Goal: Register for event/course

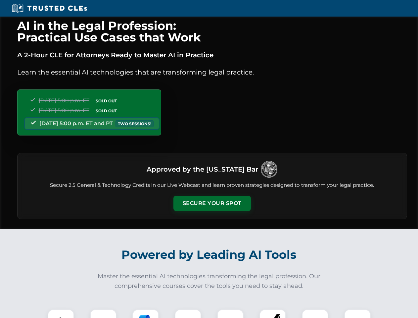
click at [212, 203] on button "Secure Your Spot" at bounding box center [211, 202] width 77 height 15
click at [61, 313] on img at bounding box center [60, 322] width 19 height 19
